Goal: Information Seeking & Learning: Learn about a topic

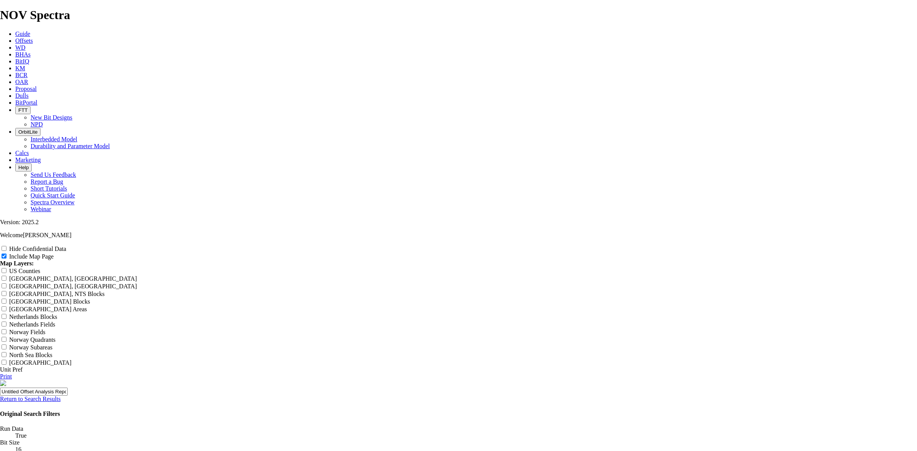
click at [61, 396] on link "Return to Search Results" at bounding box center [30, 399] width 61 height 6
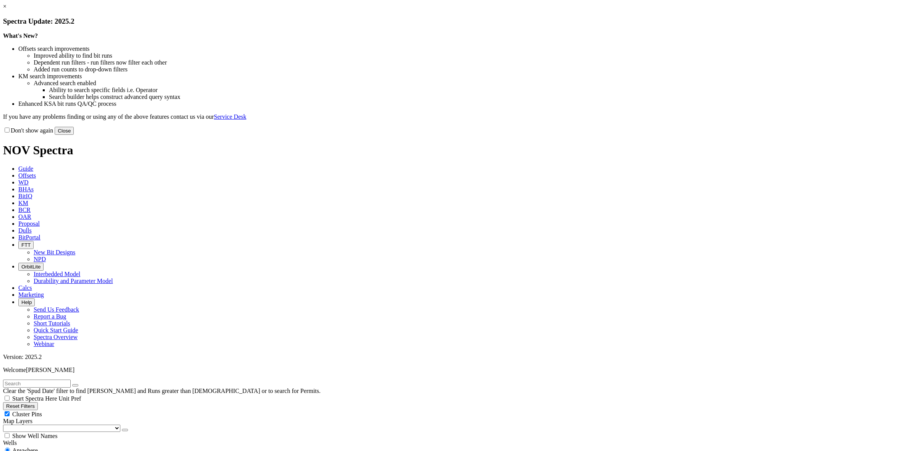
click at [6, 10] on link "×" at bounding box center [4, 6] width 3 height 6
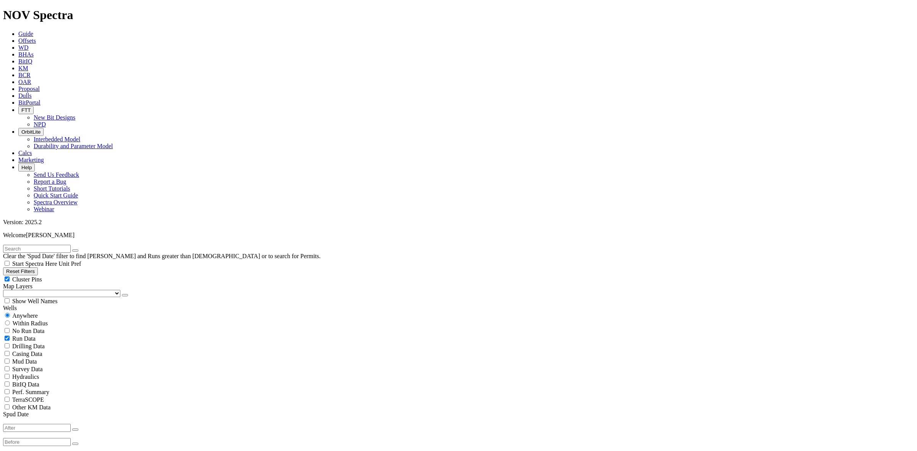
click at [41, 245] on input "text" at bounding box center [37, 249] width 68 height 8
click at [51, 245] on input "text" at bounding box center [37, 249] width 68 height 8
type input "Gbaran"
click at [86, 250] on button "submit" at bounding box center [83, 251] width 6 height 2
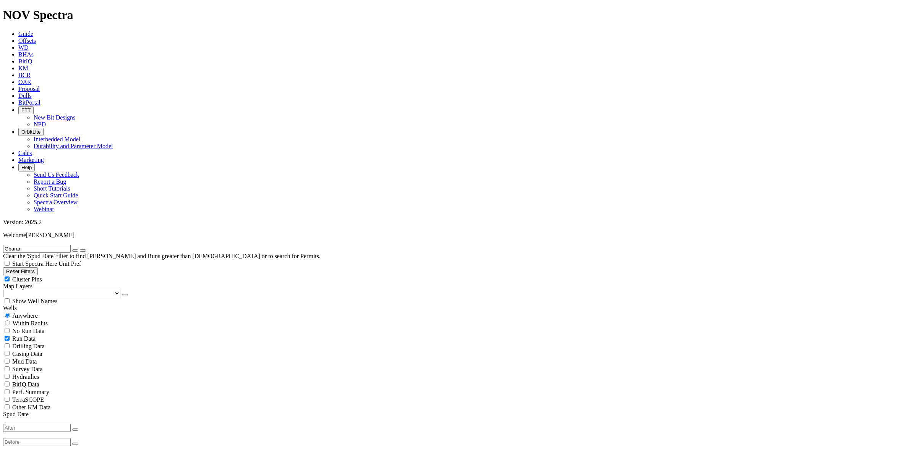
select select "16"
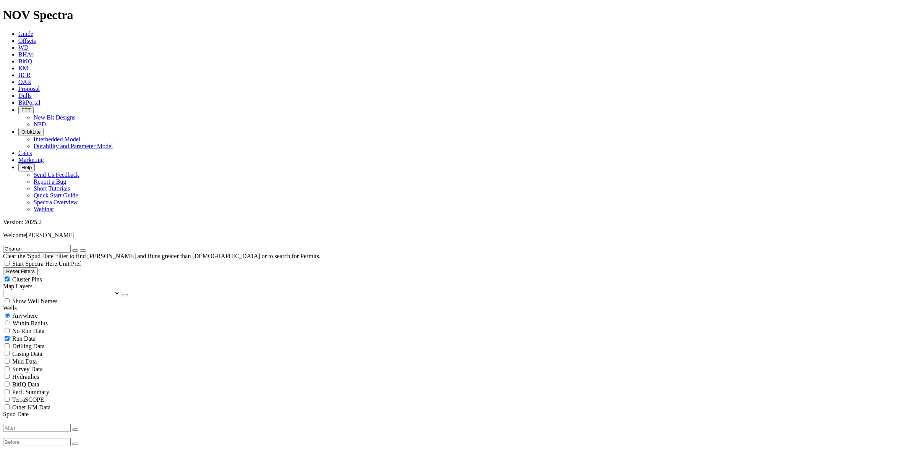
select select "? number:17.5 ?"
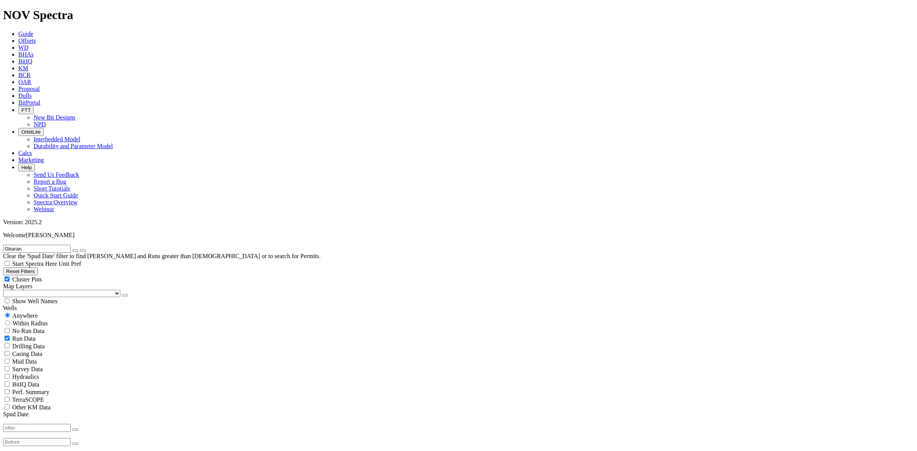
click at [78, 250] on button "button" at bounding box center [75, 251] width 6 height 2
radio input "false"
radio input "true"
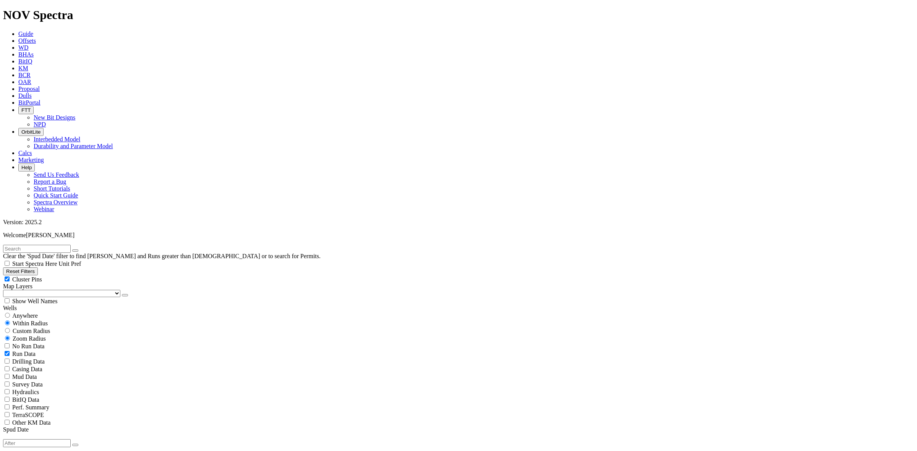
click at [71, 245] on input "text" at bounding box center [37, 249] width 68 height 8
type input "kocr"
select select
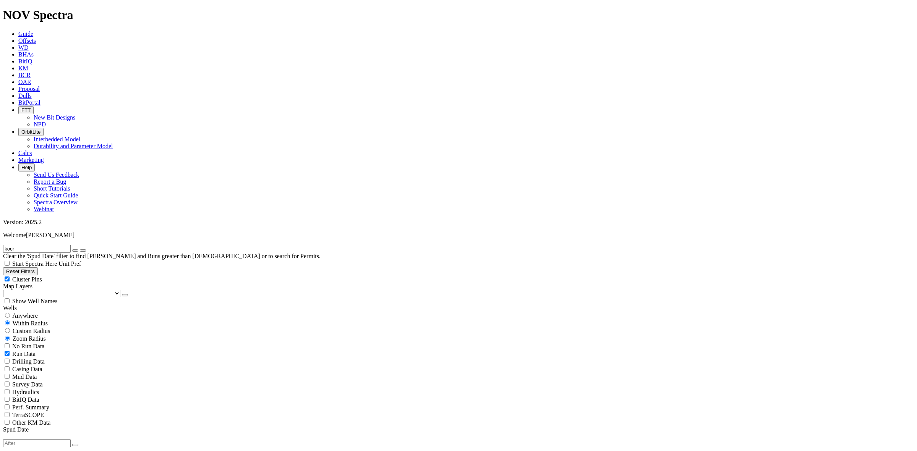
click at [19, 313] on span "Anywhere" at bounding box center [25, 316] width 26 height 6
radio input "true"
radio input "false"
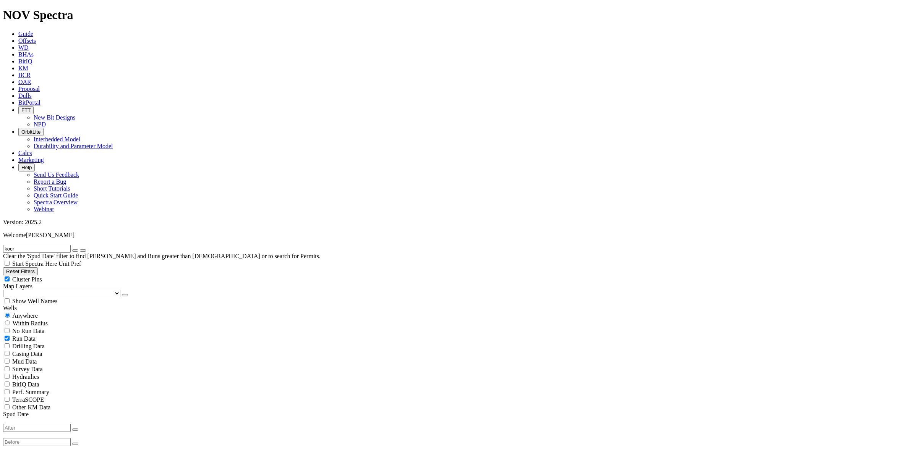
drag, startPoint x: 24, startPoint y: 34, endPoint x: 14, endPoint y: 33, distance: 10.3
click at [14, 245] on input "kocr" at bounding box center [37, 249] width 68 height 8
type input "kolo"
click at [83, 251] on icon "submit" at bounding box center [83, 251] width 0 height 0
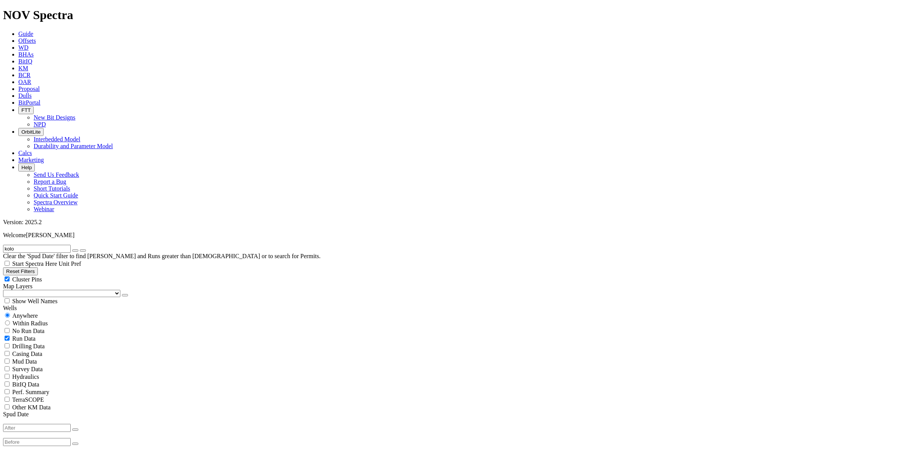
scroll to position [143, 0]
click at [78, 250] on button "button" at bounding box center [75, 251] width 6 height 2
radio input "false"
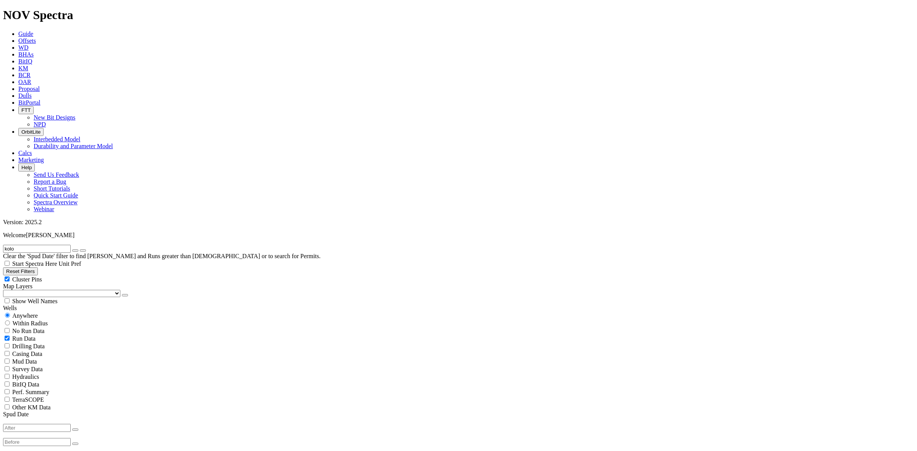
radio input "true"
click at [71, 245] on input "text" at bounding box center [37, 249] width 68 height 8
type input "uzu"
click at [29, 312] on div "Anywhere" at bounding box center [458, 316] width 911 height 8
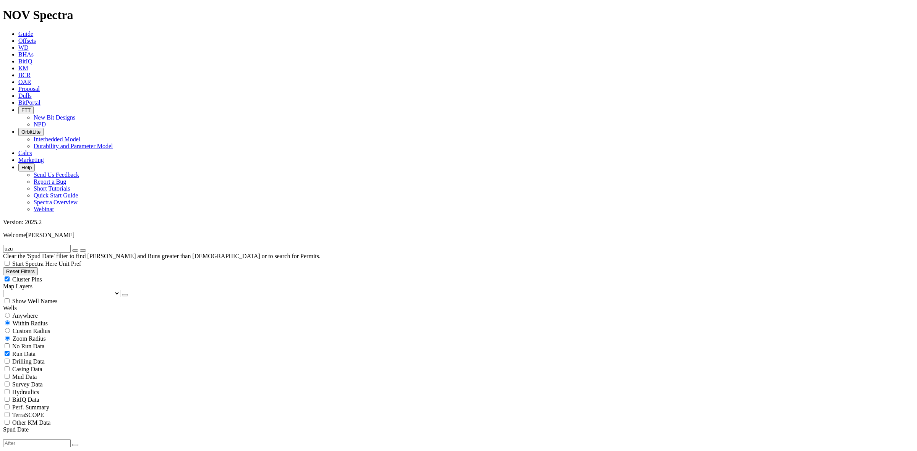
radio input "true"
radio input "false"
drag, startPoint x: 32, startPoint y: 31, endPoint x: -7, endPoint y: 169, distance: 143.6
click at [83, 251] on icon "submit" at bounding box center [83, 251] width 0 height 0
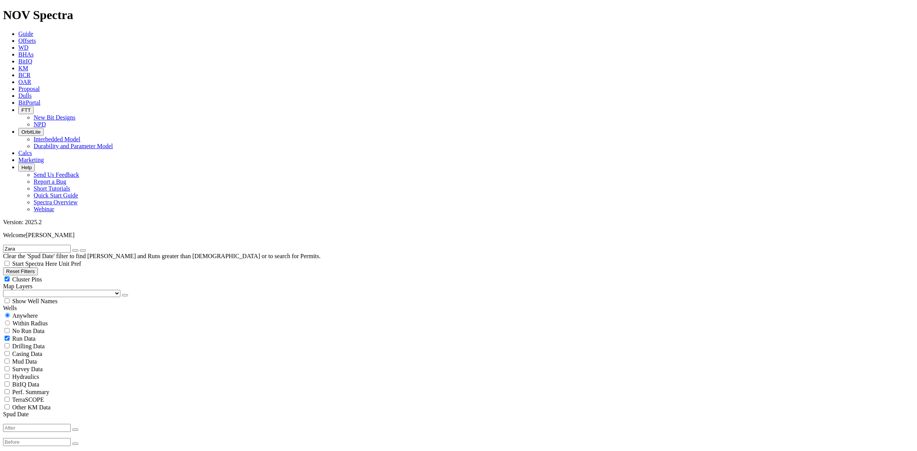
click at [54, 245] on input "Zara" at bounding box center [37, 249] width 68 height 8
type input "Z"
click at [63, 245] on input "text" at bounding box center [37, 249] width 68 height 8
type input "zarama"
click at [83, 251] on icon "submit" at bounding box center [83, 251] width 0 height 0
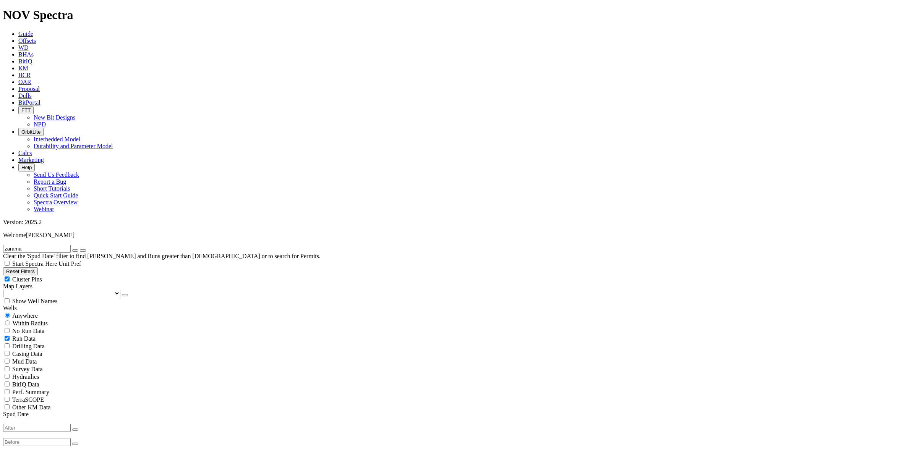
scroll to position [96, 0]
select select "? number:17.5 ?"
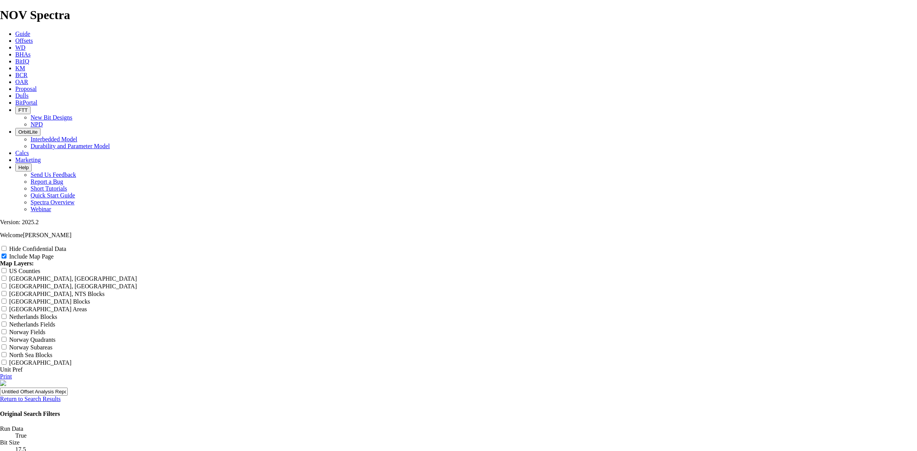
click at [6, 246] on input "Hide Confidential Data" at bounding box center [4, 248] width 5 height 5
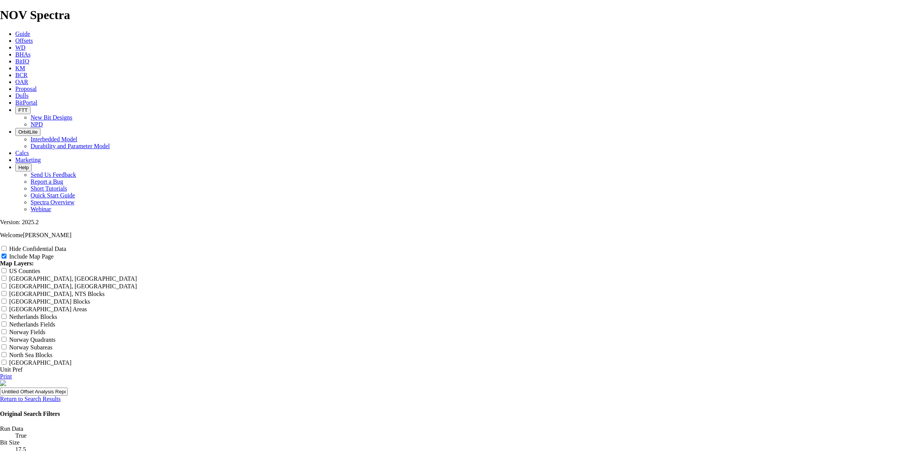
click at [6, 246] on input "Hide Confidential Data" at bounding box center [4, 248] width 5 height 5
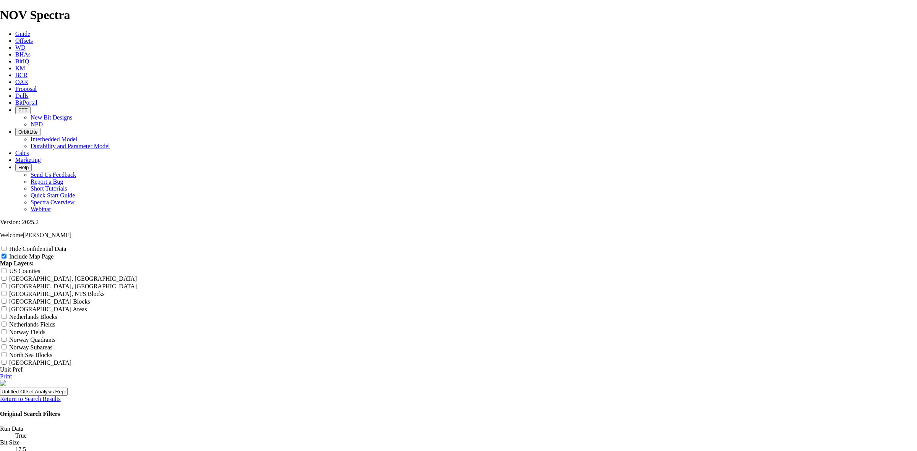
checkbox input "true"
click at [61, 396] on link "Return to Search Results" at bounding box center [30, 399] width 61 height 6
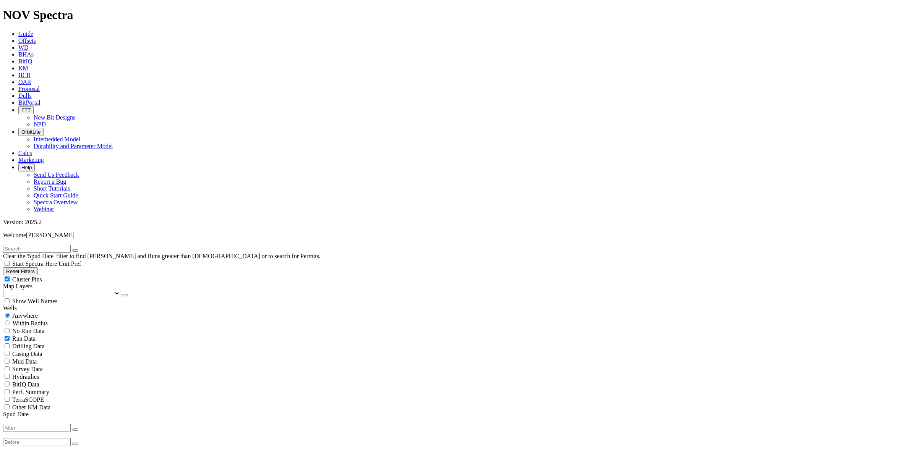
scroll to position [191, 0]
click at [25, 245] on input "text" at bounding box center [37, 249] width 68 height 8
type input "Gbaran"
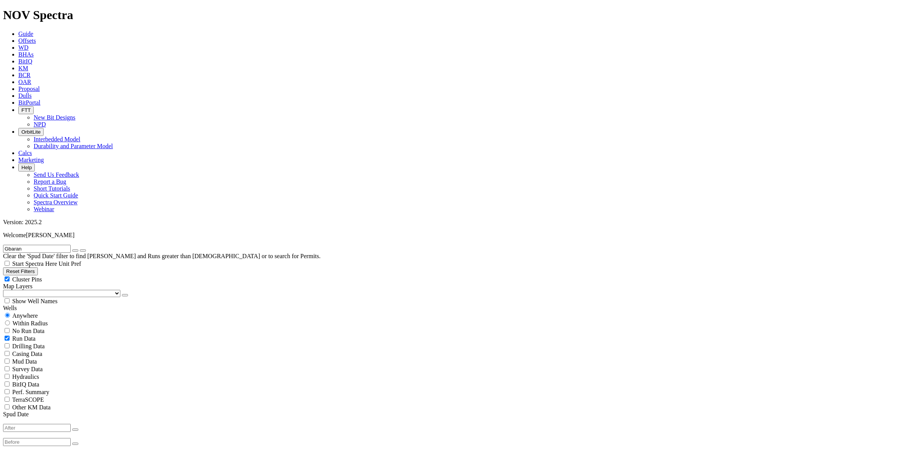
click at [86, 250] on button "submit" at bounding box center [83, 251] width 6 height 2
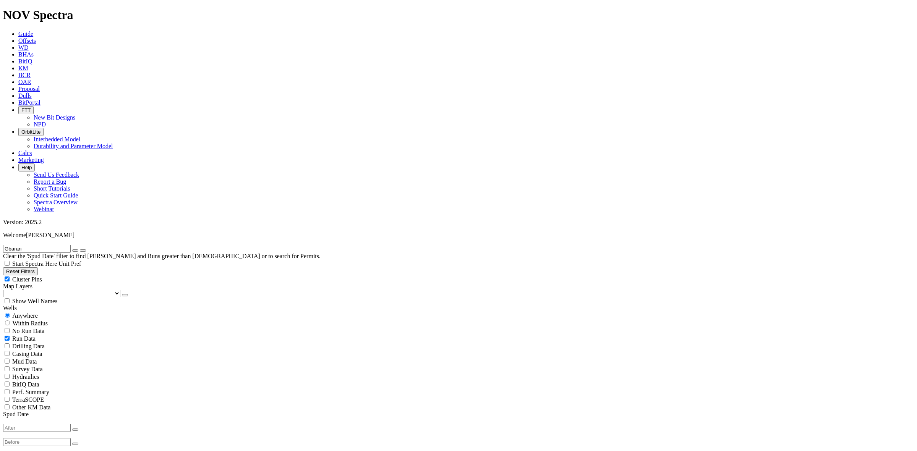
select select "? number:16 ?"
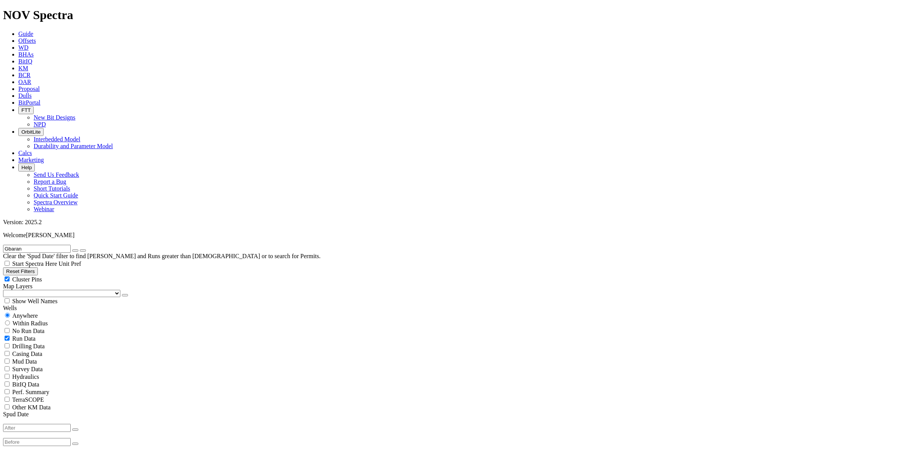
click at [33, 245] on input "Gbaran" at bounding box center [37, 249] width 68 height 8
drag, startPoint x: 32, startPoint y: 34, endPoint x: 12, endPoint y: 31, distance: 20.2
click at [12, 245] on input "Gbaran" at bounding box center [37, 249] width 68 height 8
type input "Zarama"
click at [83, 251] on icon "submit" at bounding box center [83, 251] width 0 height 0
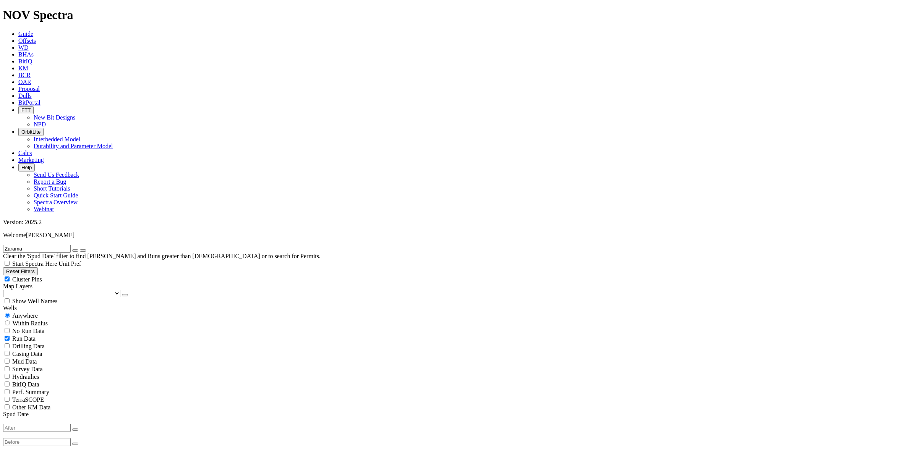
scroll to position [96, 0]
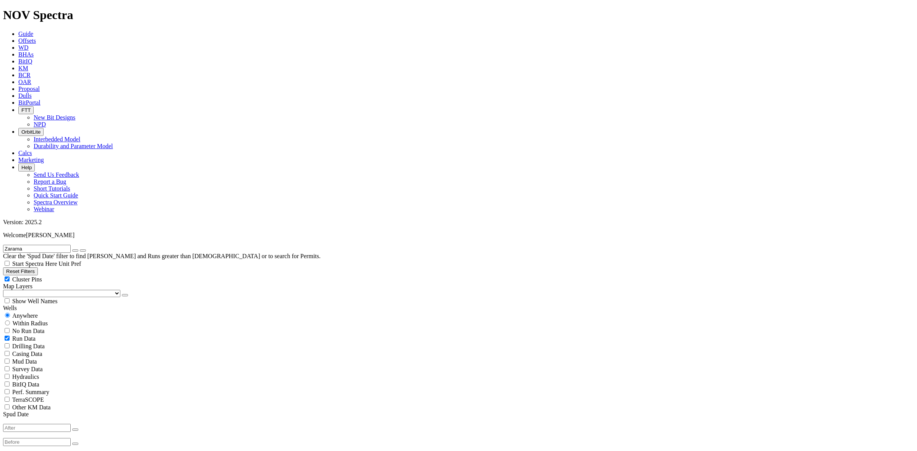
select select "? number:17.5 ?"
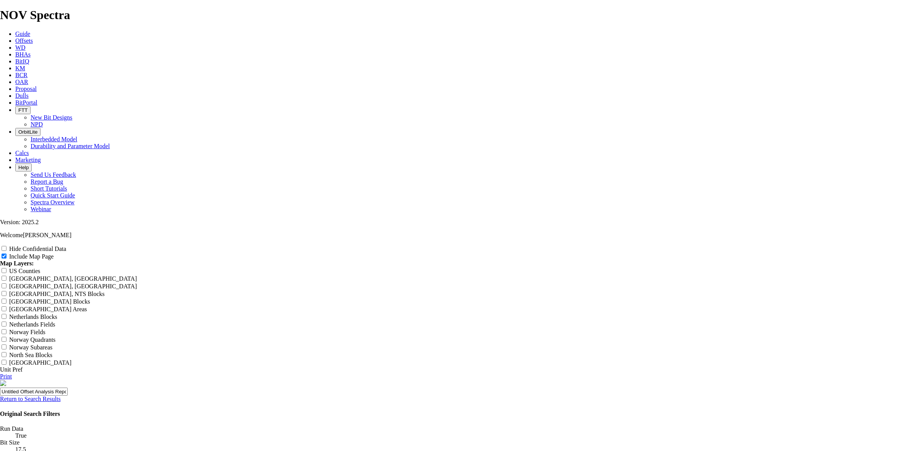
click at [61, 396] on link "Return to Search Results" at bounding box center [30, 399] width 61 height 6
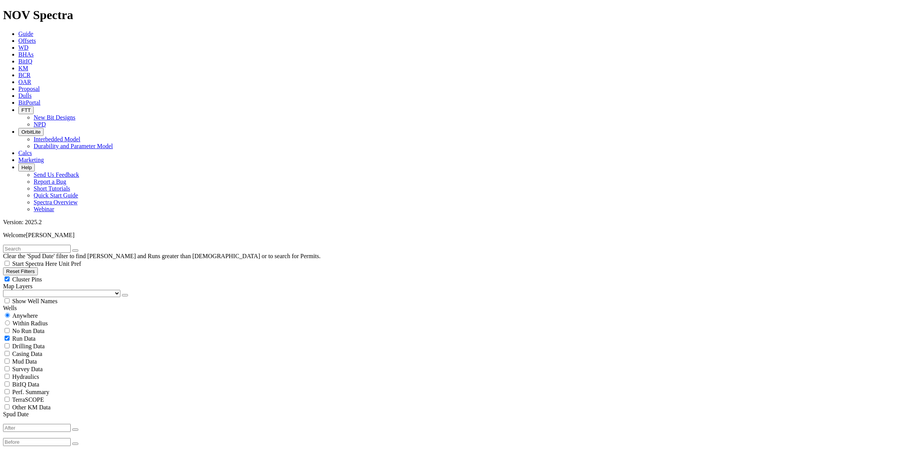
click at [56, 245] on input "text" at bounding box center [37, 249] width 68 height 8
type input "Gbaran"
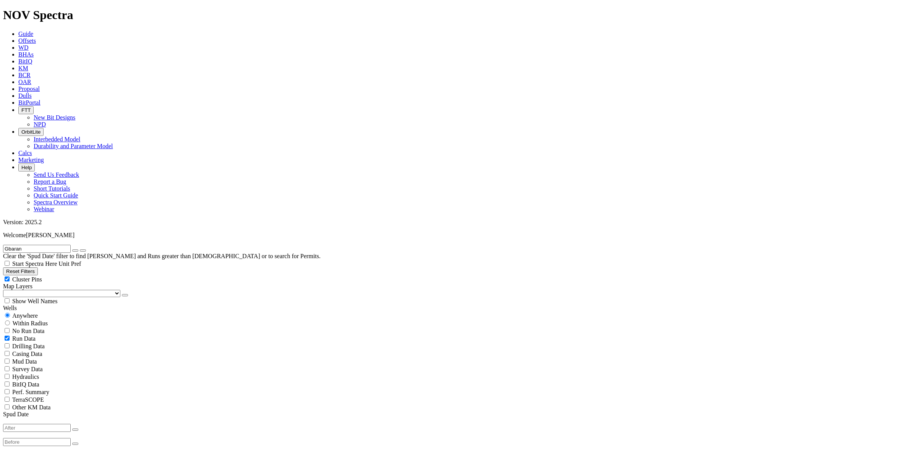
select select "? number:16 ?"
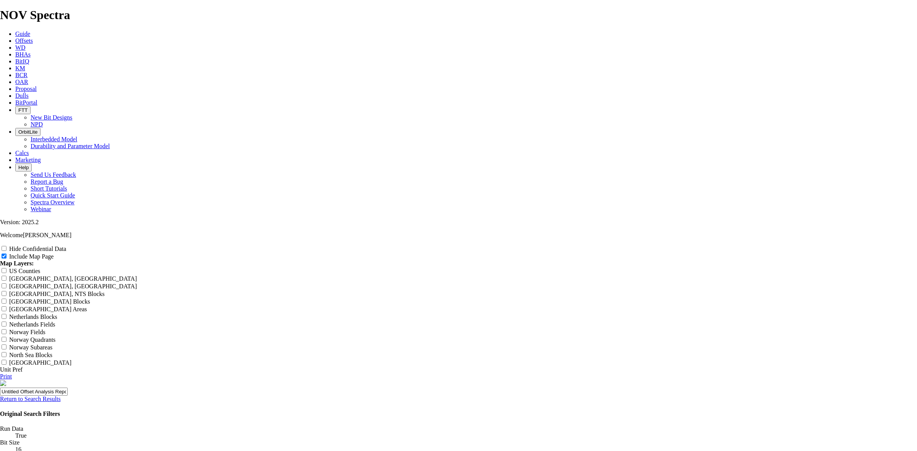
scroll to position [955, 0]
click at [66, 246] on label "Hide Confidential Data" at bounding box center [37, 249] width 57 height 6
click at [6, 246] on input "Hide Confidential Data" at bounding box center [4, 248] width 5 height 5
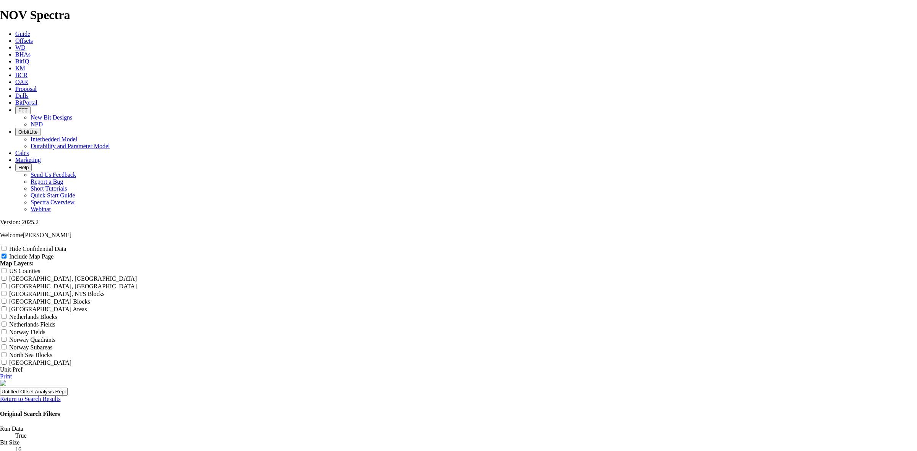
checkbox input "true"
click at [6, 254] on input "Include Map Page" at bounding box center [4, 256] width 5 height 5
checkbox input "false"
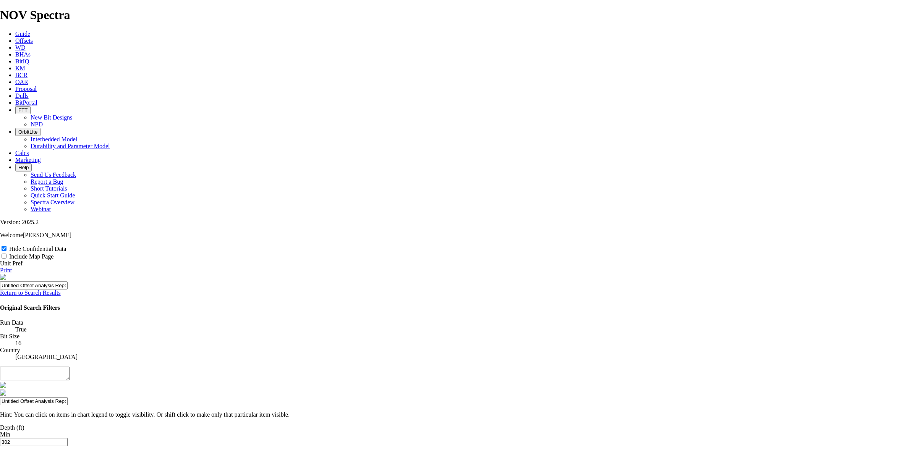
scroll to position [636, 0]
click at [6, 246] on input "Hide Confidential Data" at bounding box center [4, 248] width 5 height 5
checkbox input "true"
